Goal: Information Seeking & Learning: Learn about a topic

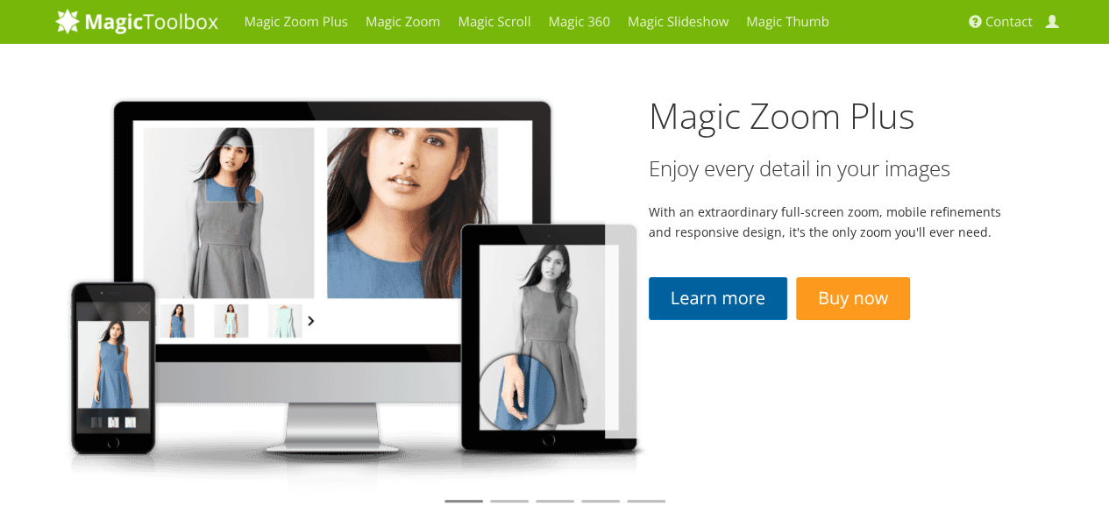
click at [703, 313] on link "Learn more" at bounding box center [718, 298] width 138 height 43
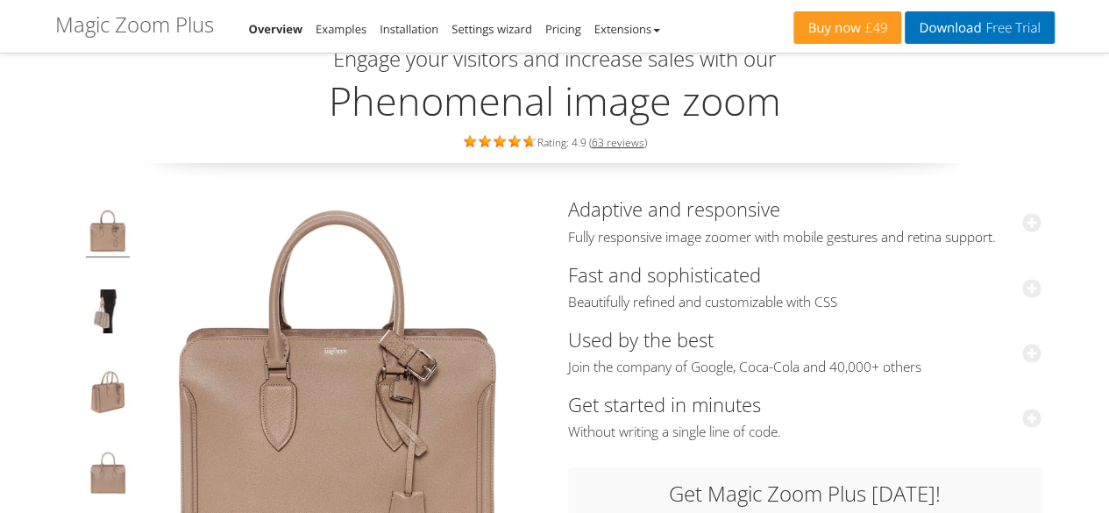
scroll to position [67, 0]
click at [629, 140] on link "63 reviews" at bounding box center [618, 141] width 53 height 15
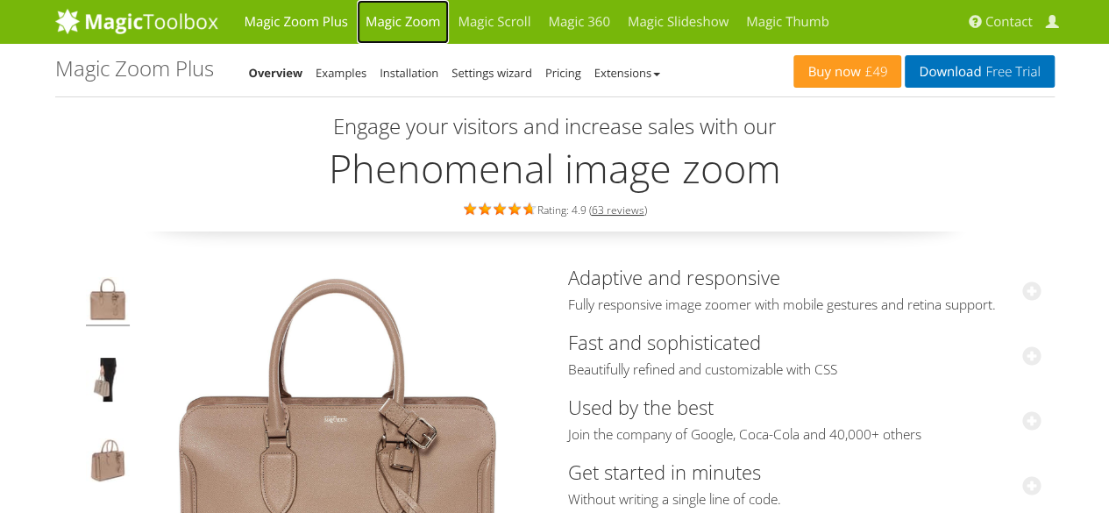
click at [381, 32] on link "Magic Zoom" at bounding box center [403, 22] width 92 height 44
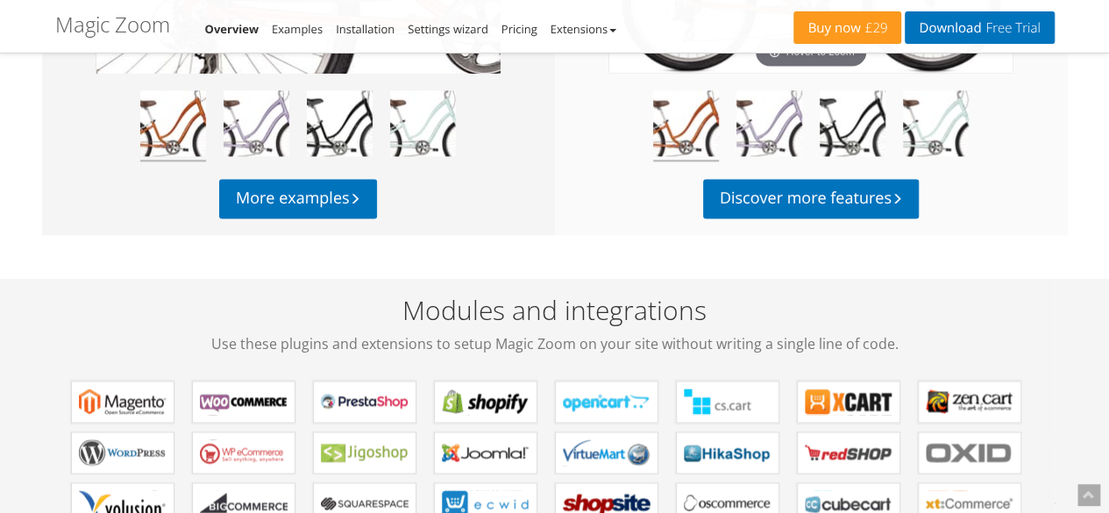
scroll to position [1286, 0]
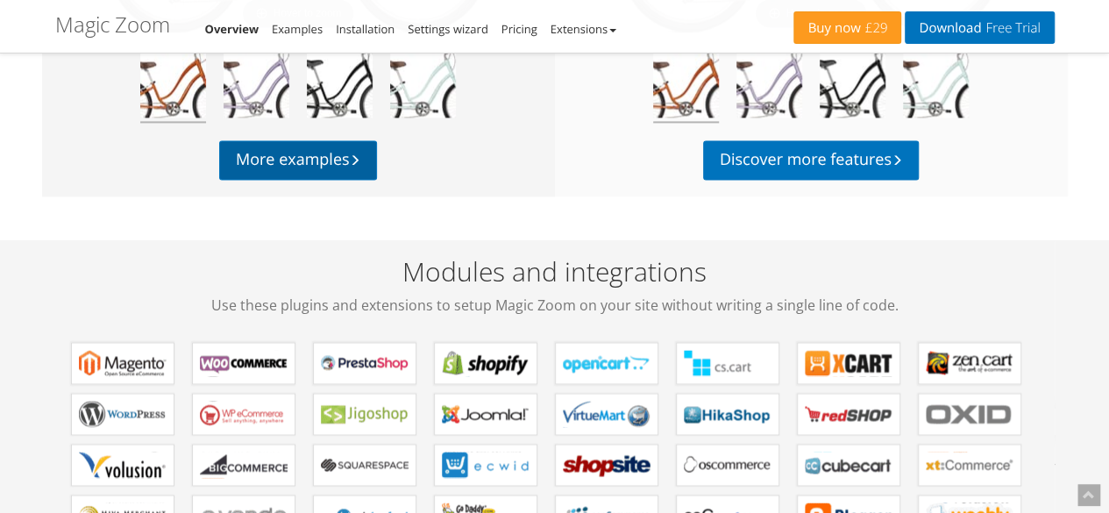
click at [270, 150] on link "More examples" at bounding box center [298, 160] width 158 height 40
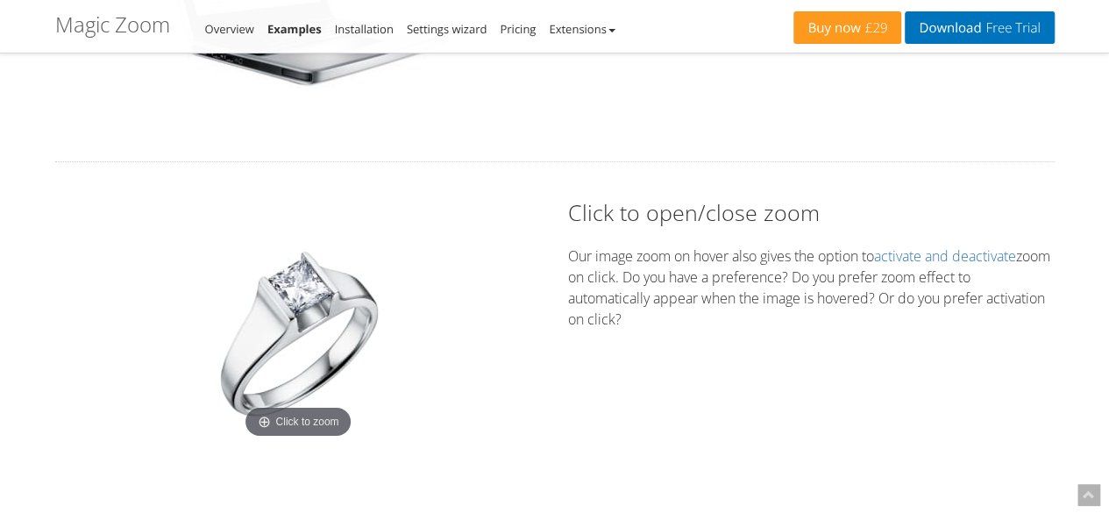
scroll to position [2861, 0]
click at [296, 336] on img at bounding box center [297, 331] width 219 height 219
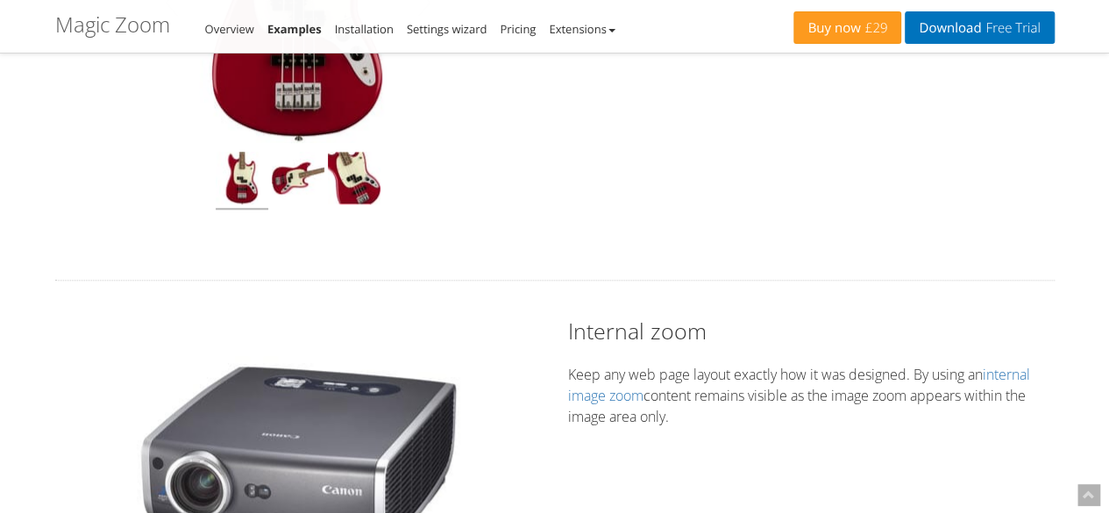
scroll to position [913, 0]
